Goal: Transaction & Acquisition: Book appointment/travel/reservation

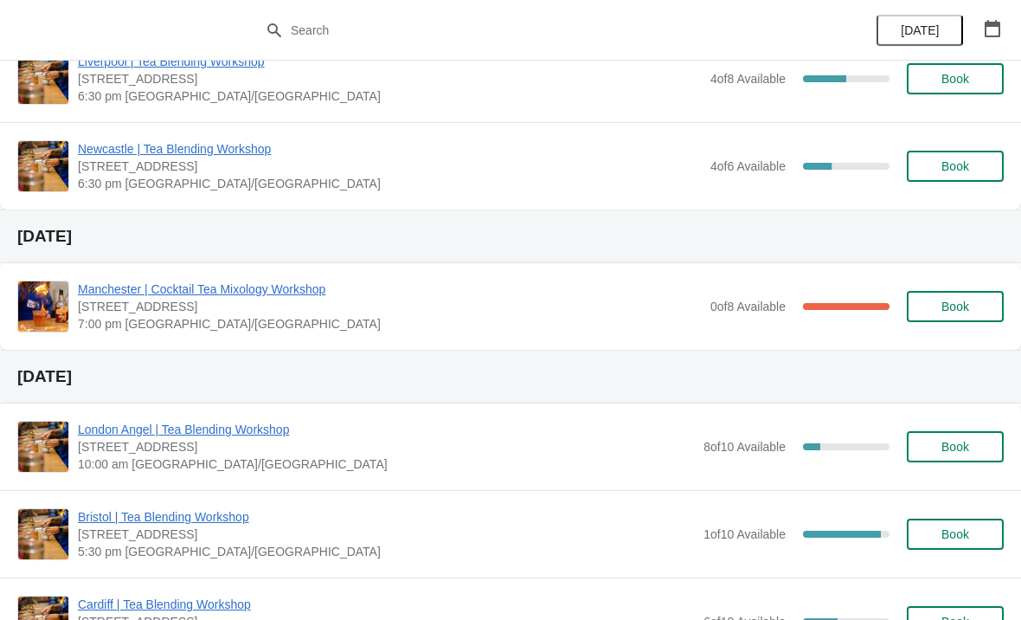
scroll to position [649, 0]
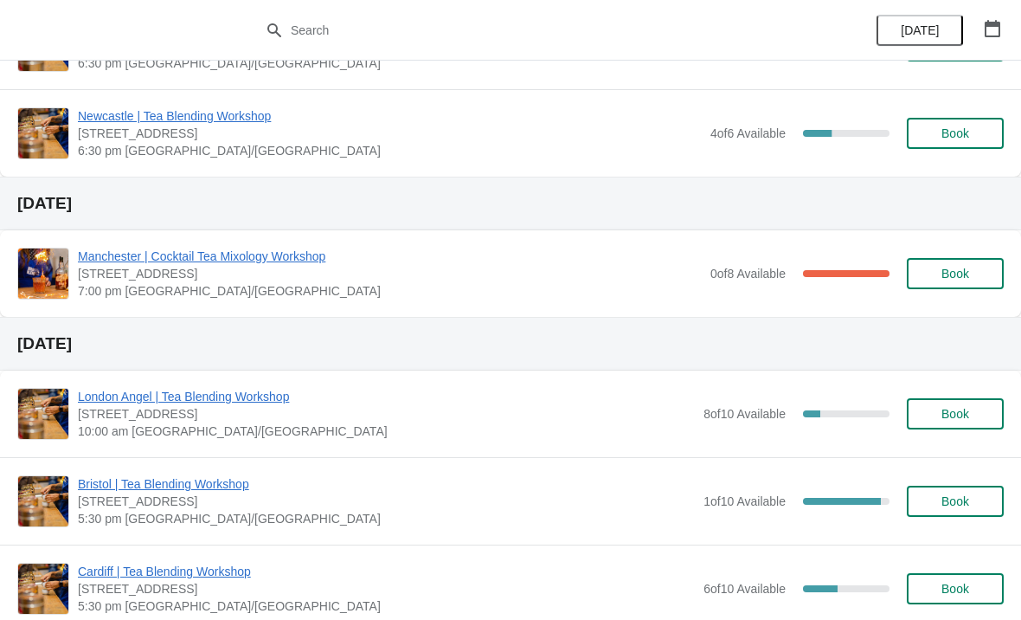
click at [321, 248] on span "Manchester | Cocktail Tea Mixology Workshop" at bounding box center [390, 256] width 624 height 17
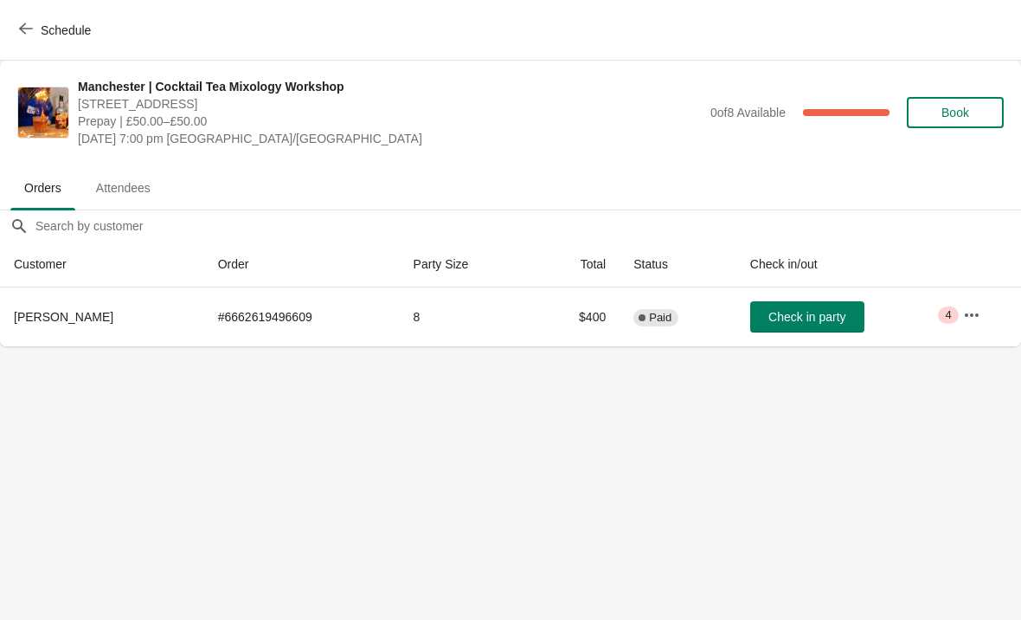
click at [974, 312] on icon "button" at bounding box center [971, 314] width 17 height 17
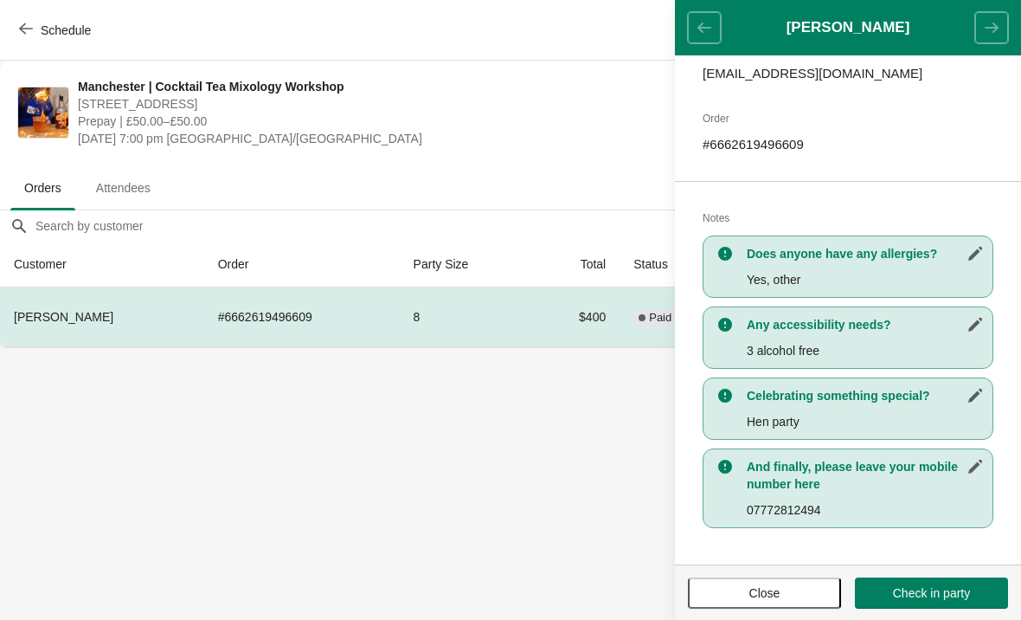
scroll to position [228, 0]
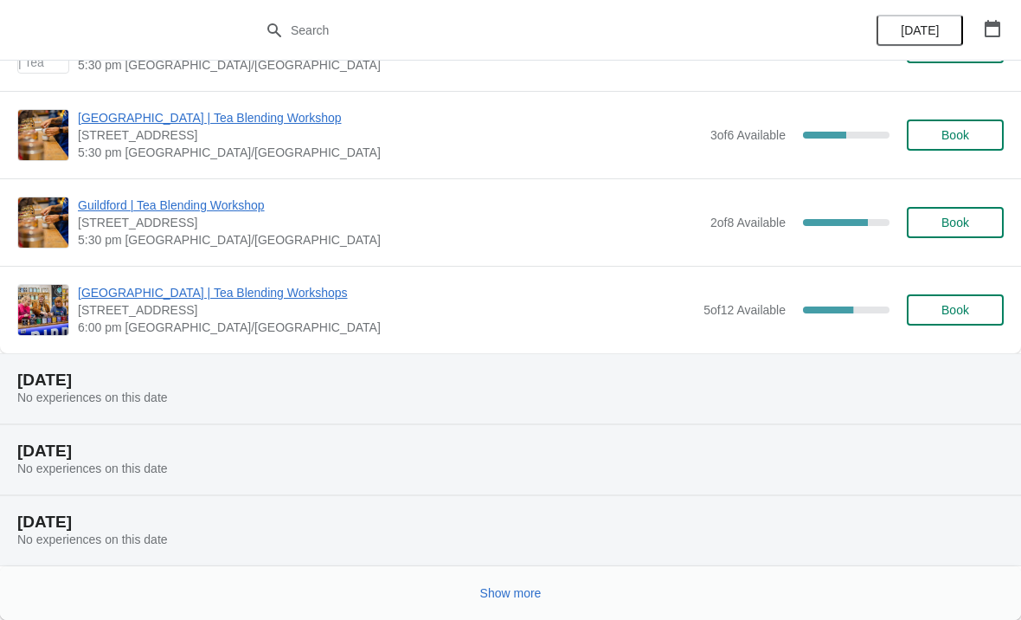
scroll to position [1540, 0]
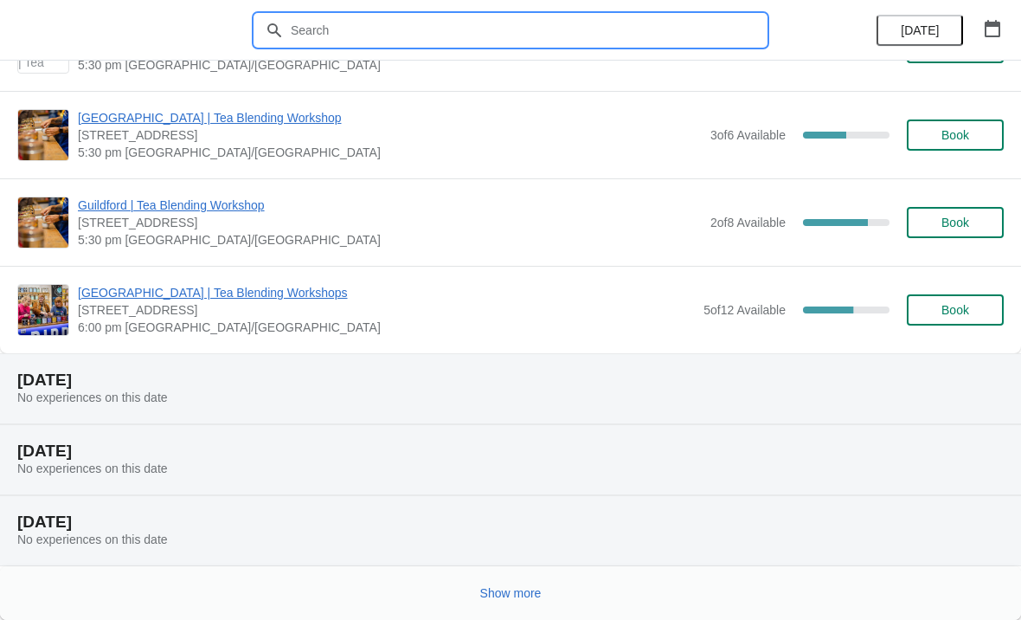
click at [550, 30] on input "text" at bounding box center [528, 30] width 476 height 31
type input "[GEOGRAPHIC_DATA]"
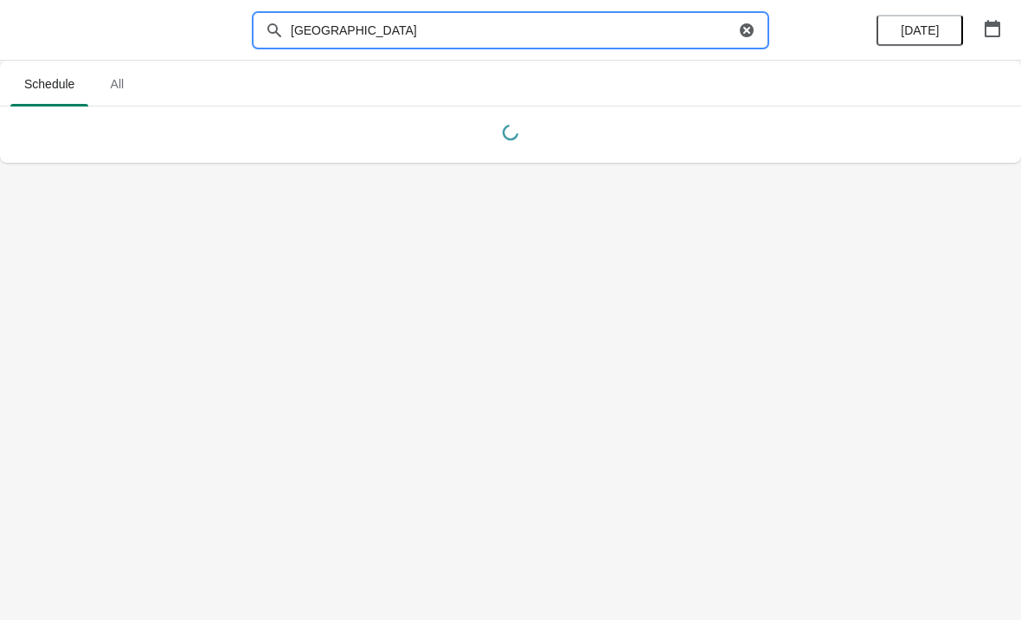
scroll to position [0, 0]
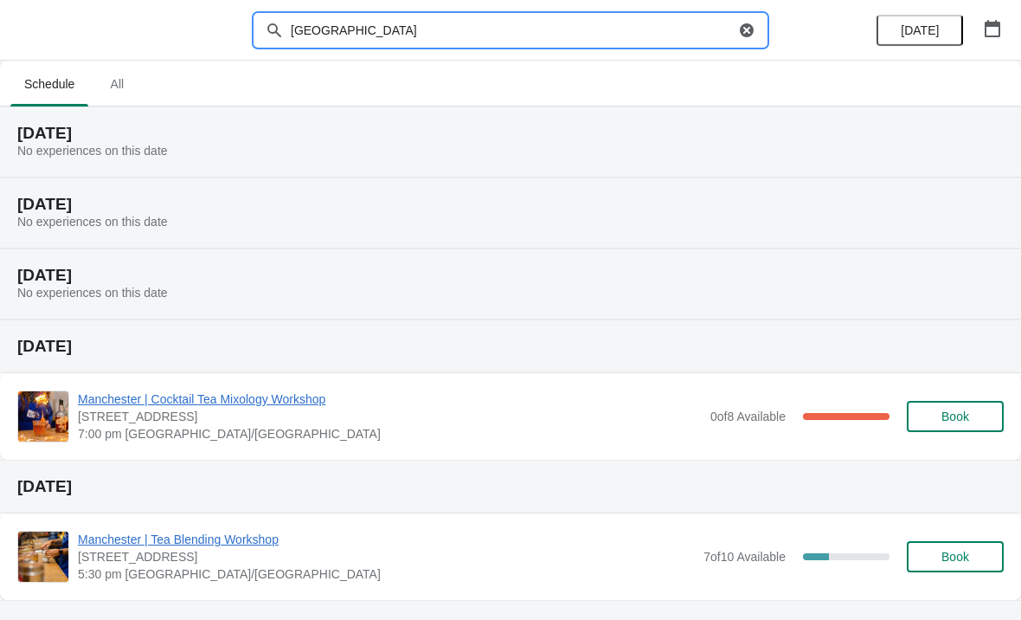
click at [826, 222] on div "Thursday, August 21 No experiences on this date" at bounding box center [510, 212] width 1021 height 71
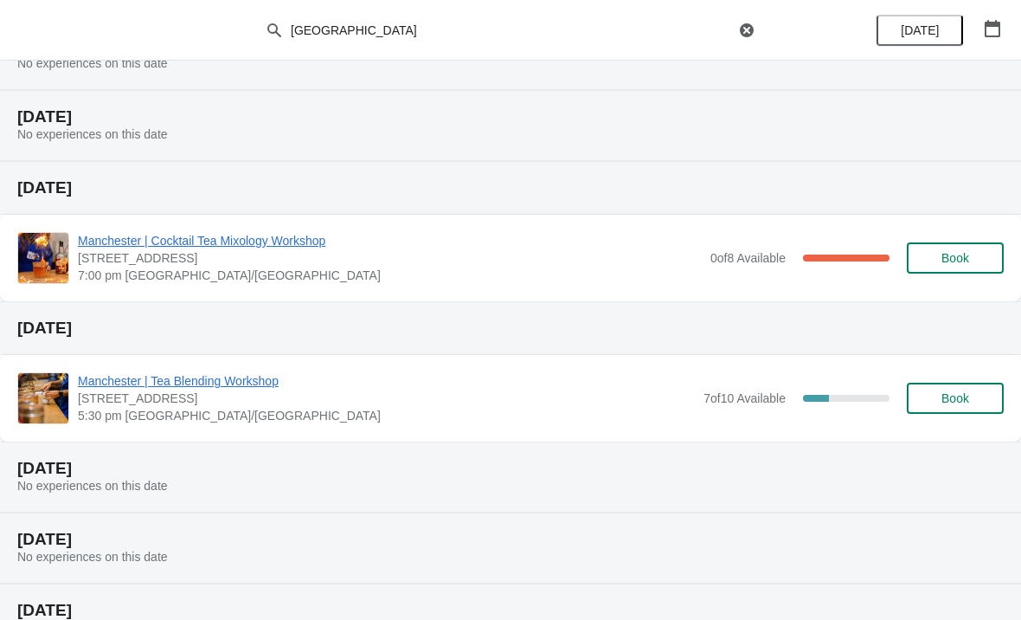
scroll to position [167, 0]
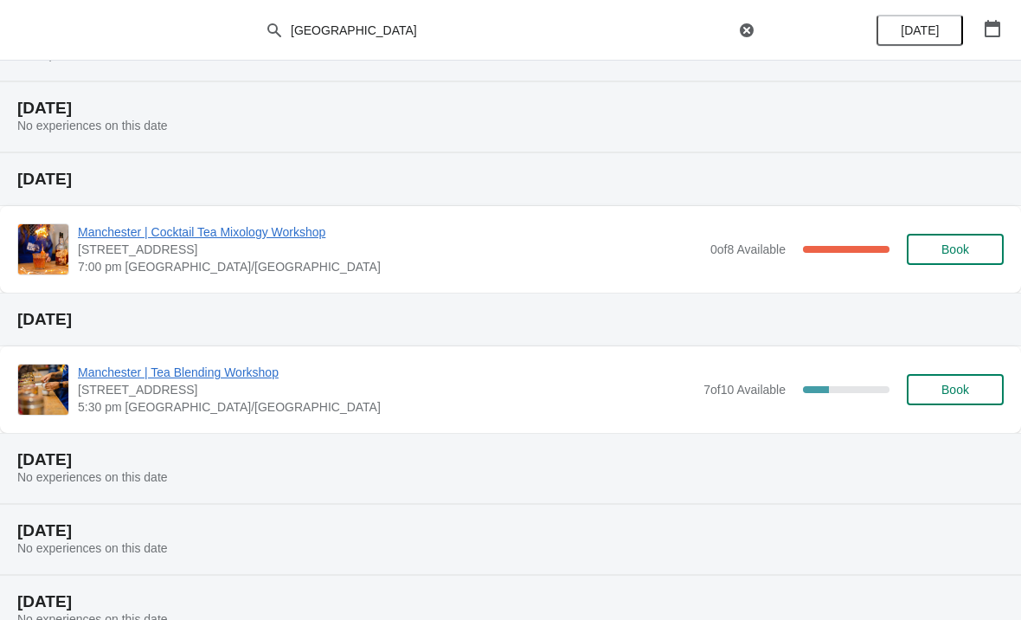
click at [953, 386] on span "Book" at bounding box center [956, 390] width 28 height 14
